Goal: Navigation & Orientation: Find specific page/section

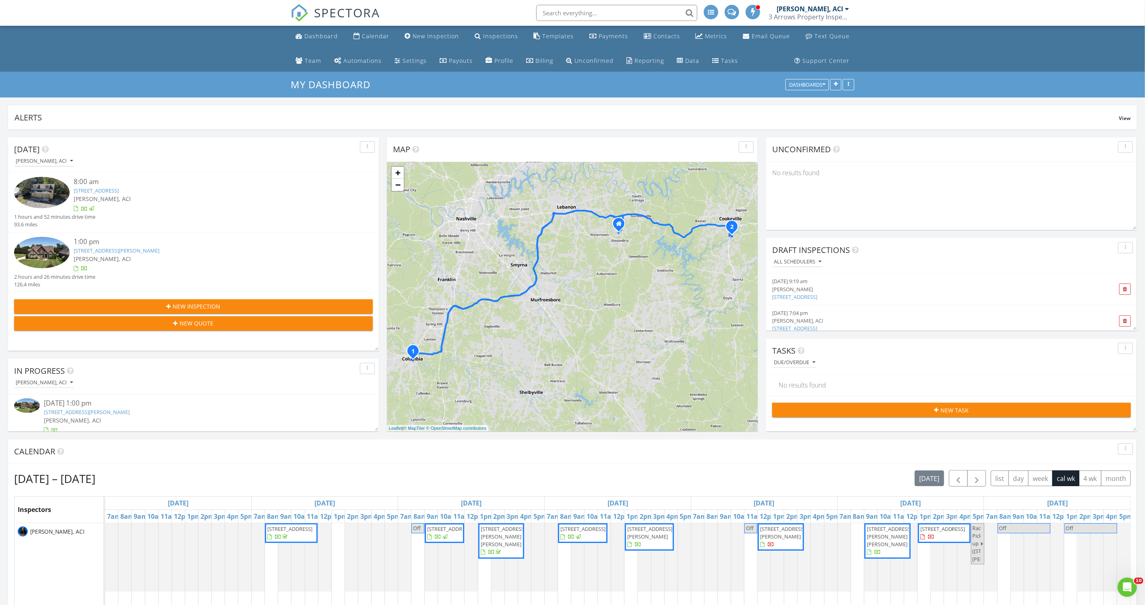
scroll to position [1035, 1146]
click at [317, 41] on link "Dashboard" at bounding box center [316, 36] width 49 height 15
click at [708, 37] on div "Metrics" at bounding box center [717, 36] width 22 height 8
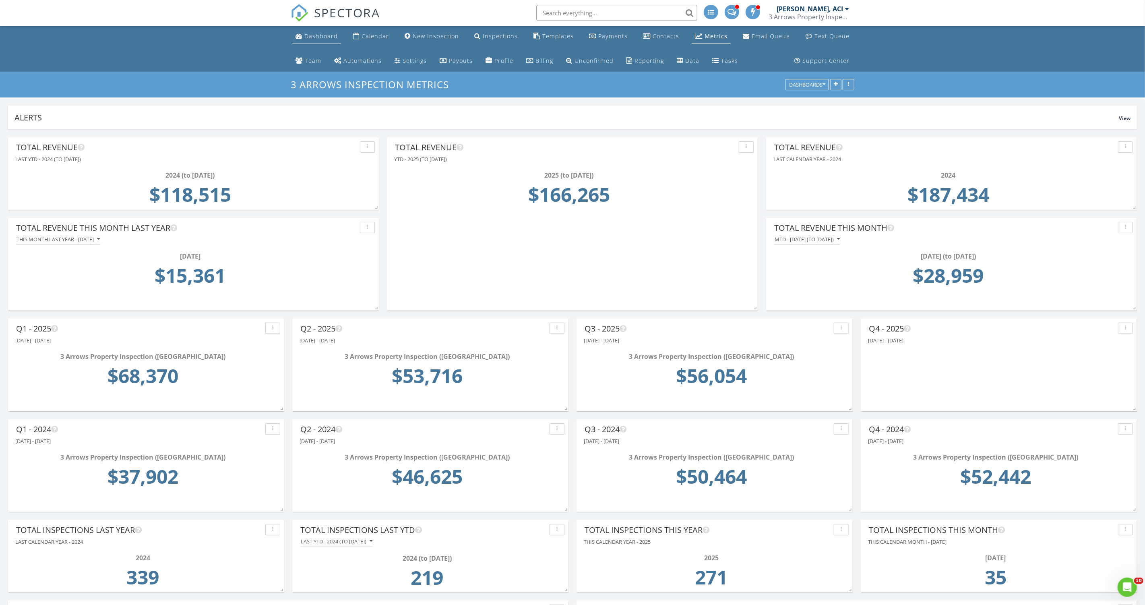
click at [306, 33] on div "Dashboard" at bounding box center [320, 36] width 33 height 8
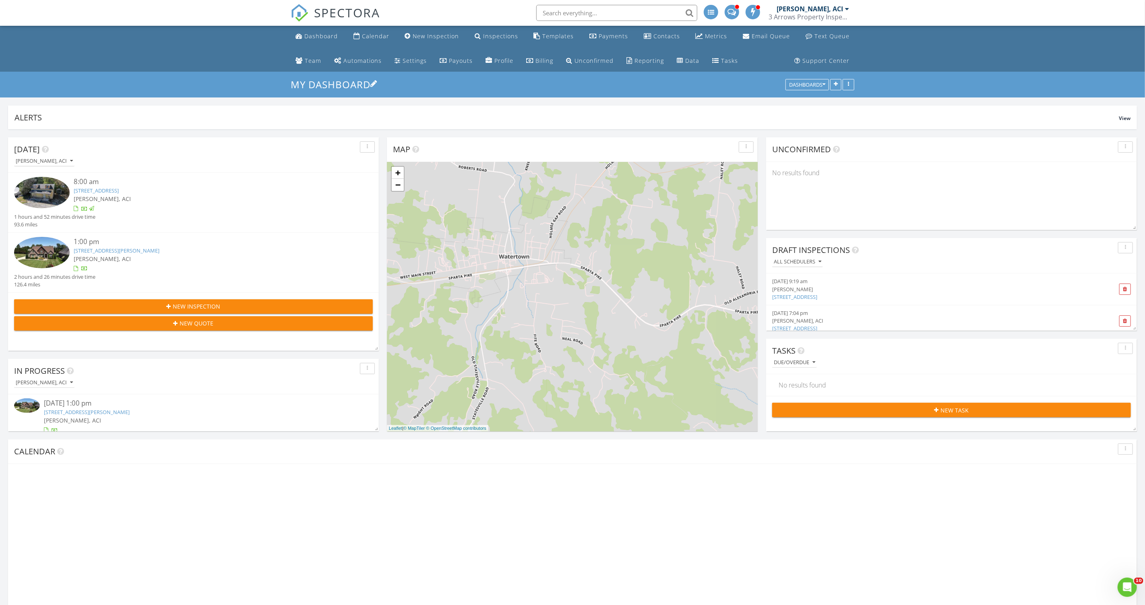
scroll to position [213, 1129]
